Goal: Transaction & Acquisition: Purchase product/service

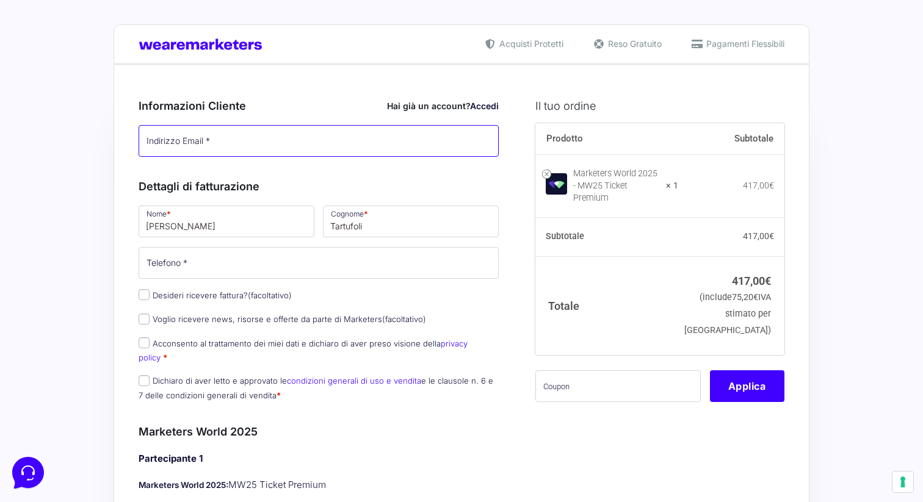
type input "info@tartufoli.it"
click at [477, 105] on link "Accedi" at bounding box center [484, 106] width 29 height 10
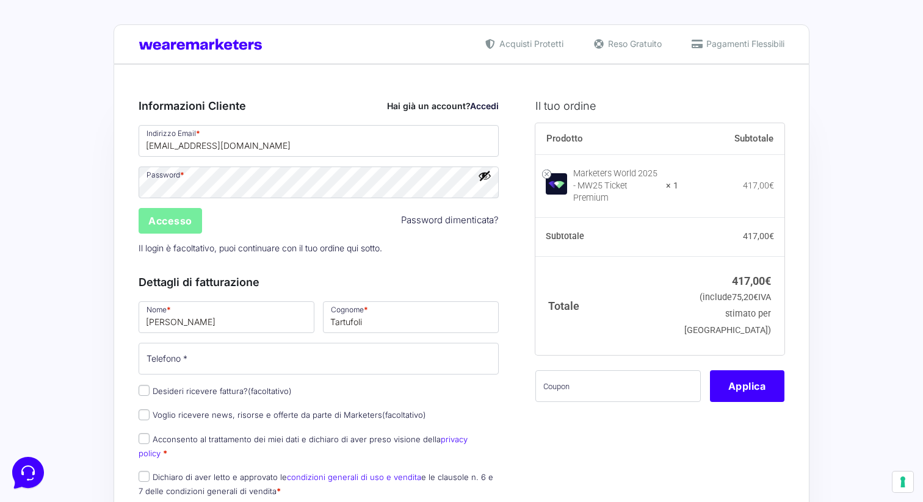
click at [191, 221] on input "Accesso" at bounding box center [170, 221] width 63 height 26
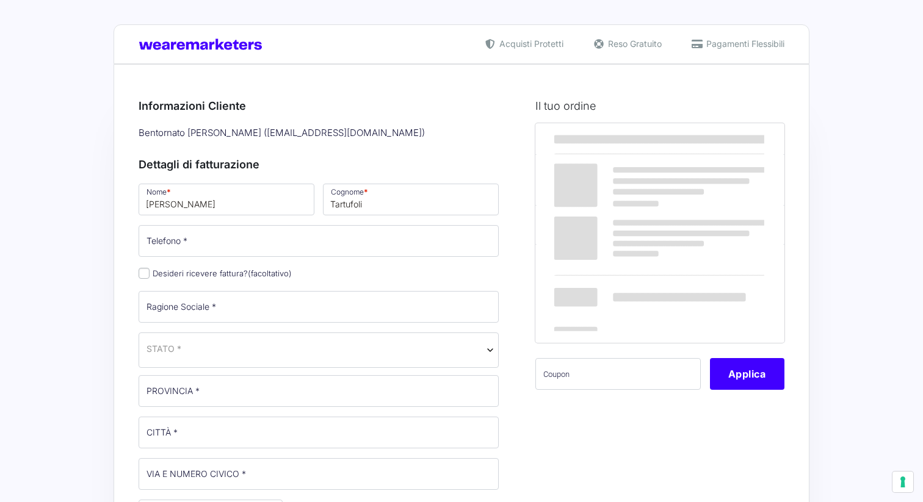
select select
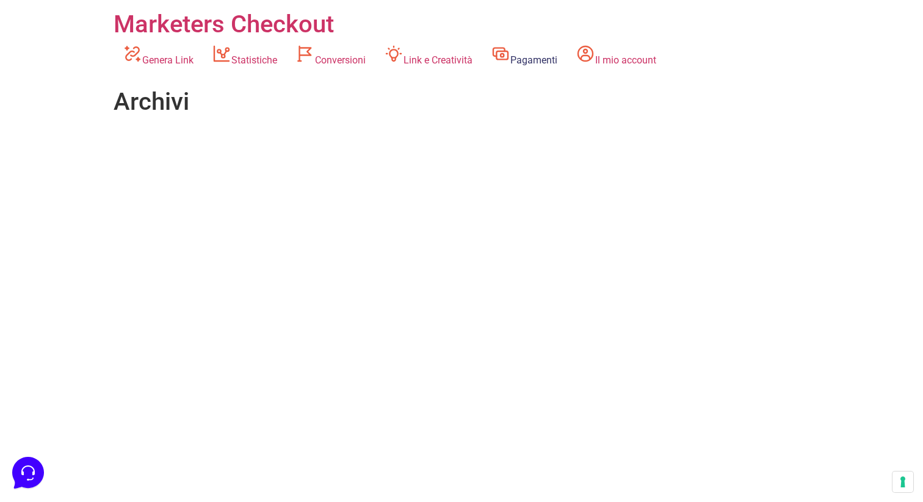
click at [533, 57] on link "Pagamenti" at bounding box center [523, 56] width 85 height 34
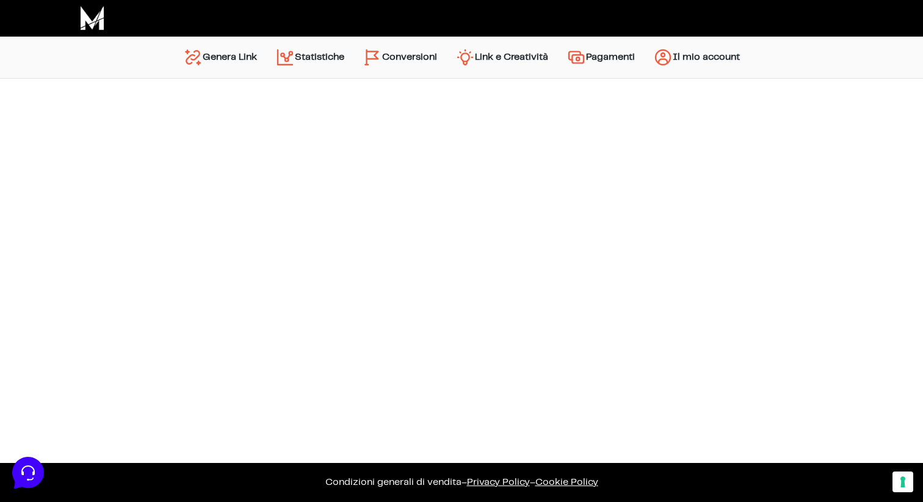
click at [686, 56] on link "Il mio account" at bounding box center [696, 57] width 105 height 29
click at [683, 59] on link "Il mio account" at bounding box center [696, 57] width 105 height 29
click at [246, 57] on link "Genera Link" at bounding box center [220, 57] width 92 height 29
click at [314, 54] on link "Statistiche" at bounding box center [309, 58] width 87 height 31
click at [411, 63] on link "Conversioni" at bounding box center [399, 57] width 93 height 29
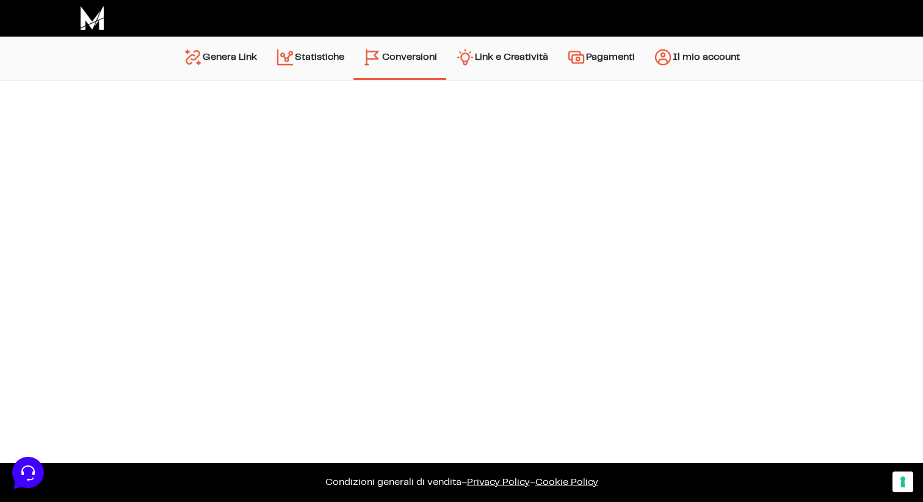
click at [622, 57] on link "Pagamenti" at bounding box center [600, 58] width 87 height 31
click at [683, 62] on link "Il mio account" at bounding box center [696, 57] width 105 height 29
